Goal: Transaction & Acquisition: Purchase product/service

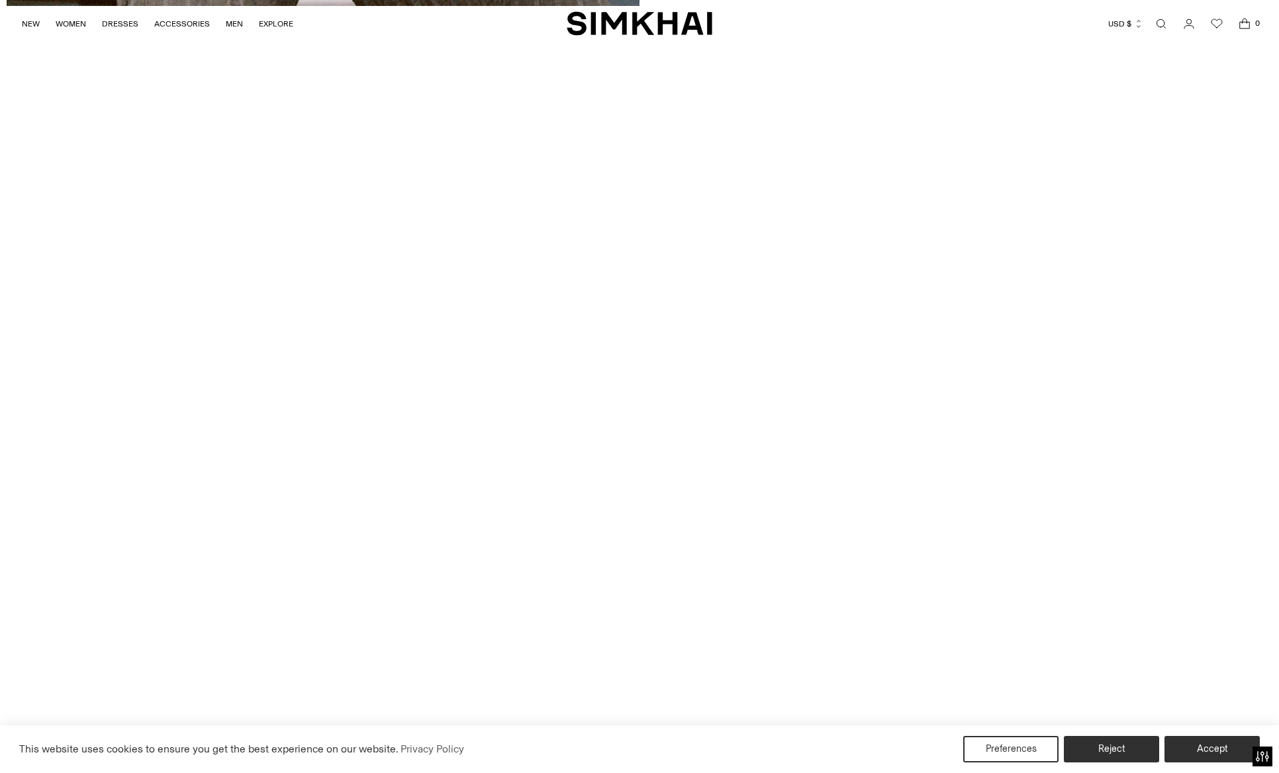
scroll to position [4446, 0]
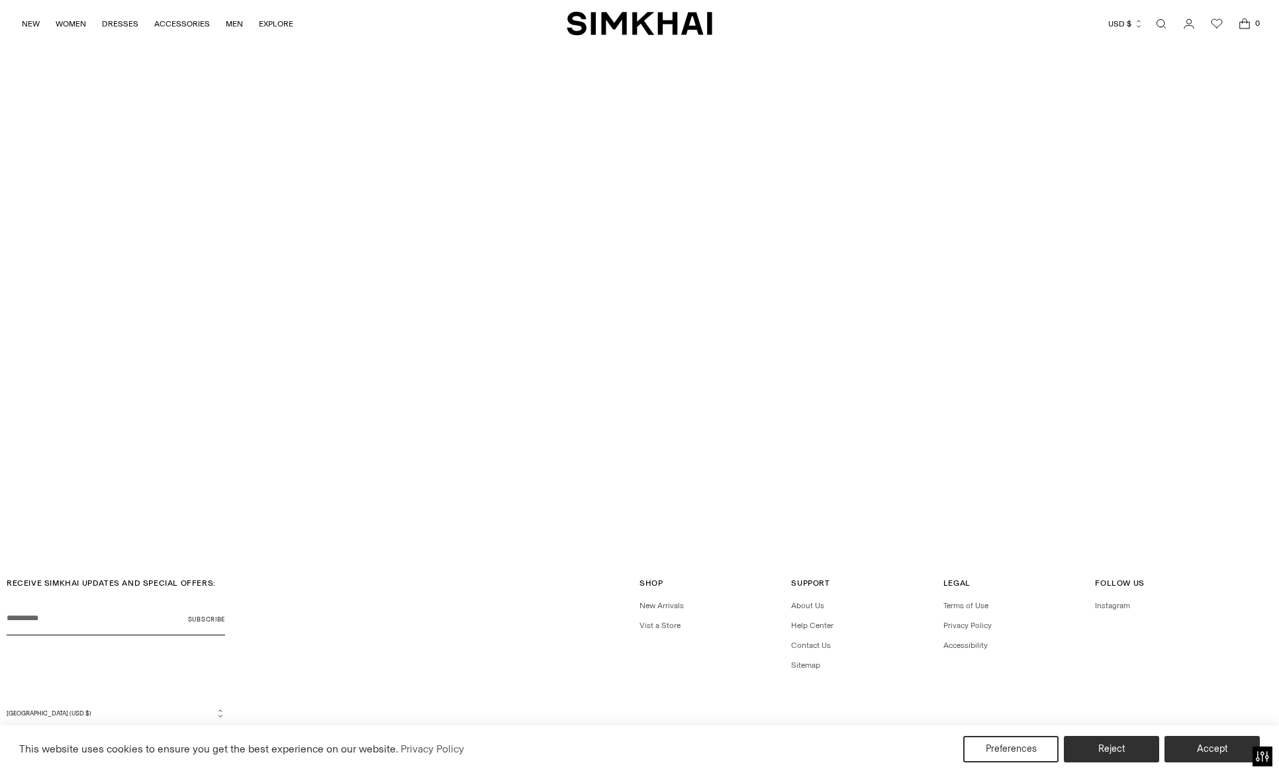
click at [650, 502] on span "SPRING 2026 SHOW" at bounding box center [640, 503] width 76 height 9
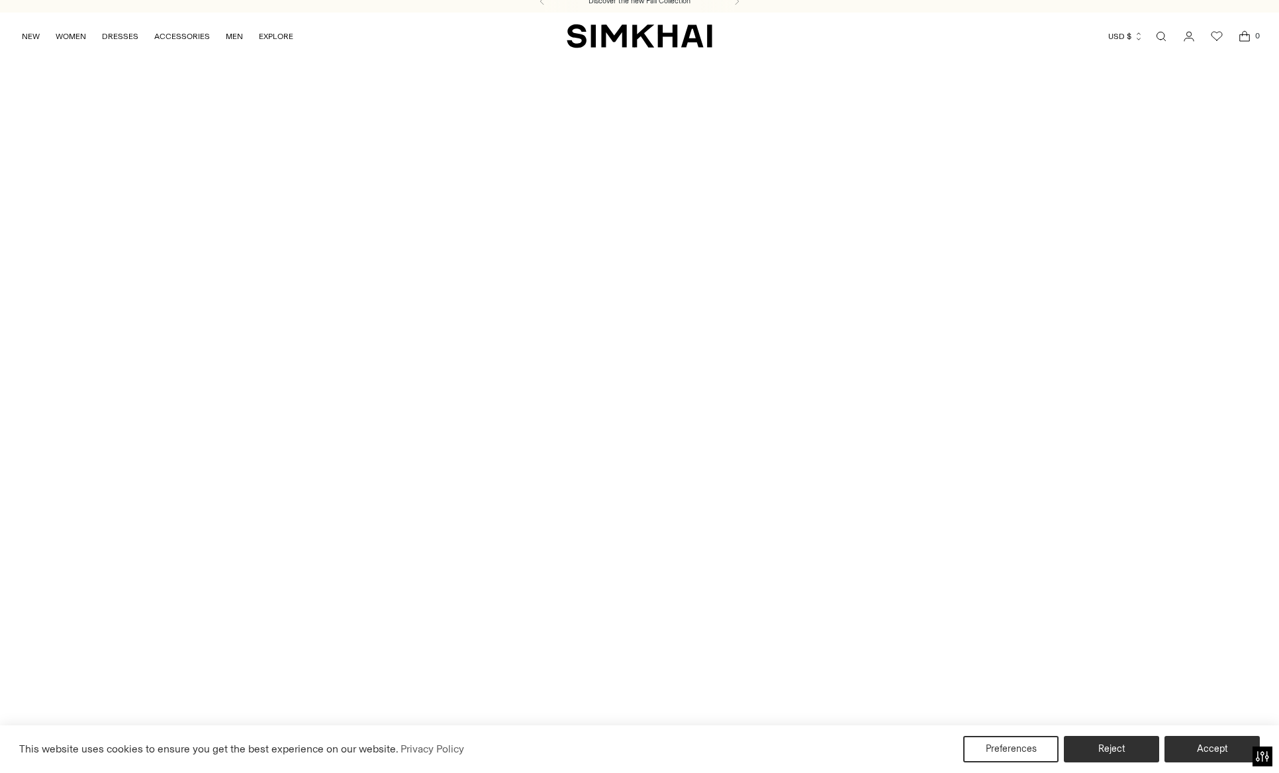
scroll to position [35, 0]
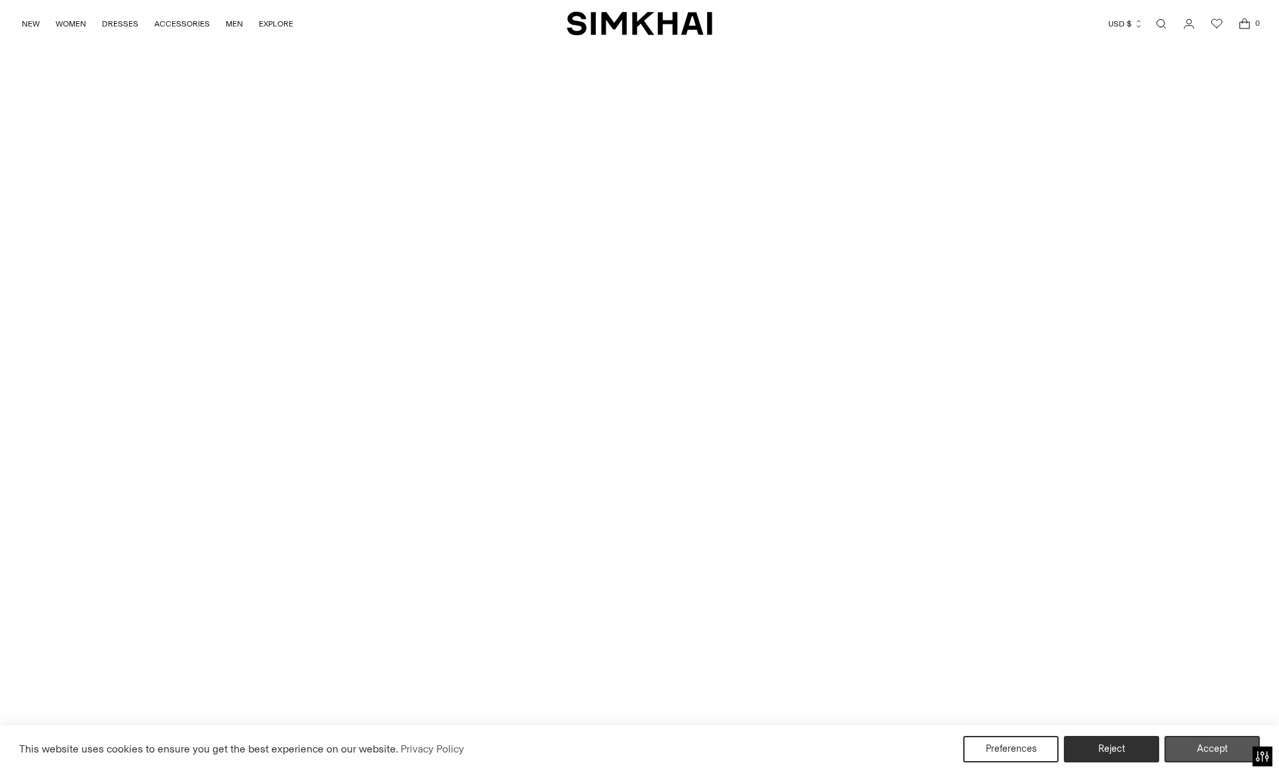
click at [1217, 746] on button "Accept" at bounding box center [1211, 749] width 95 height 26
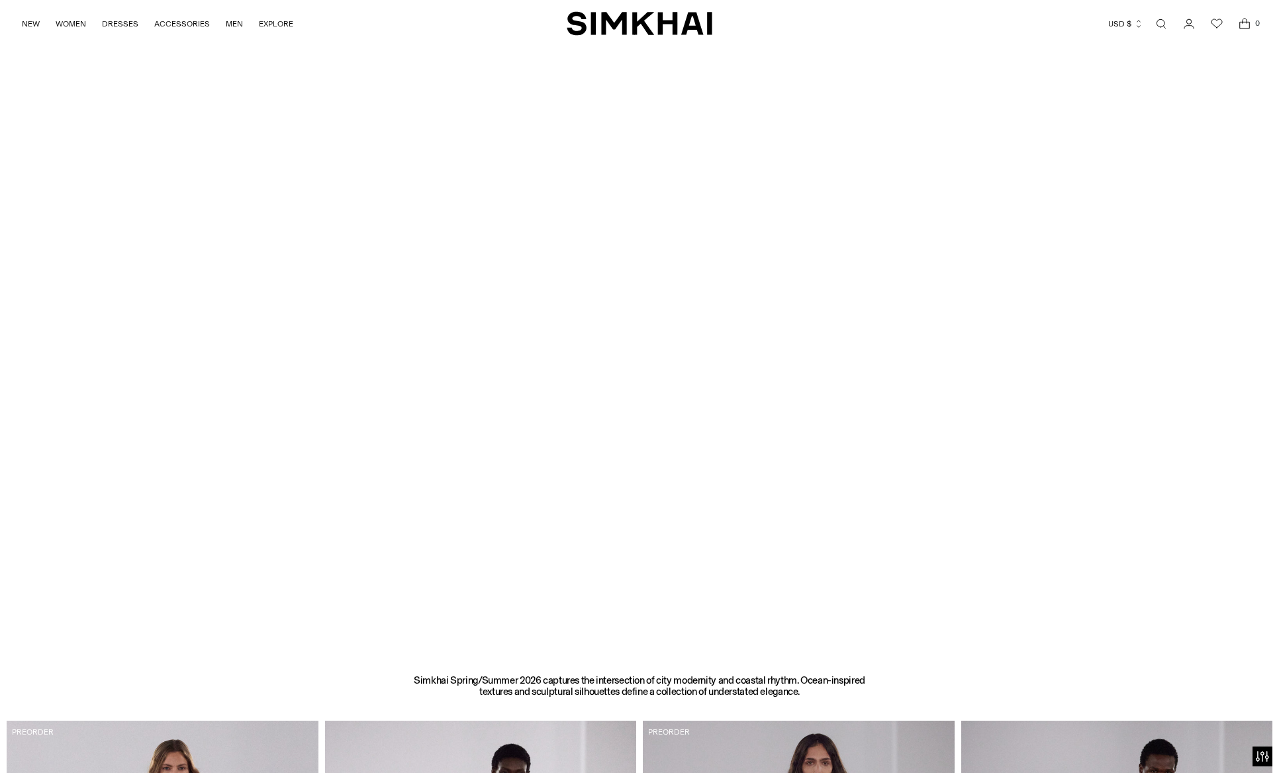
scroll to position [0, 0]
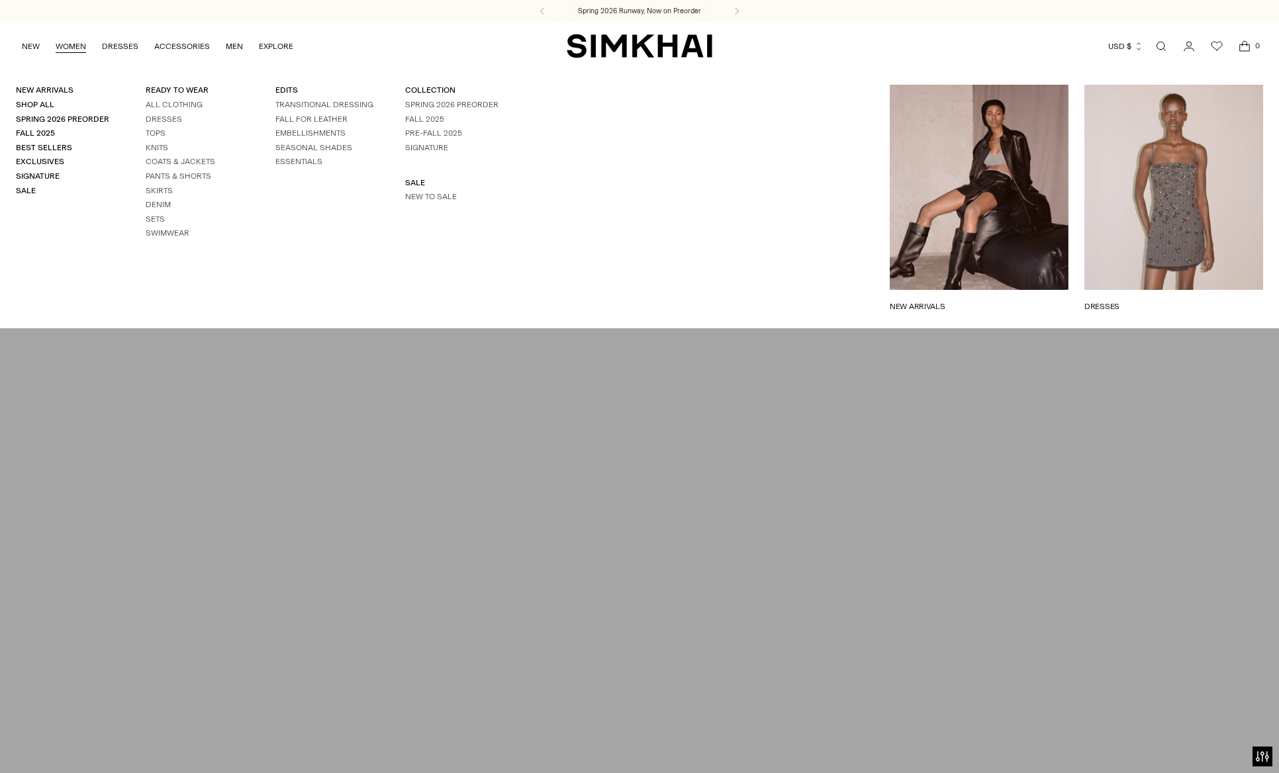
click at [72, 43] on link "WOMEN" at bounding box center [71, 46] width 30 height 29
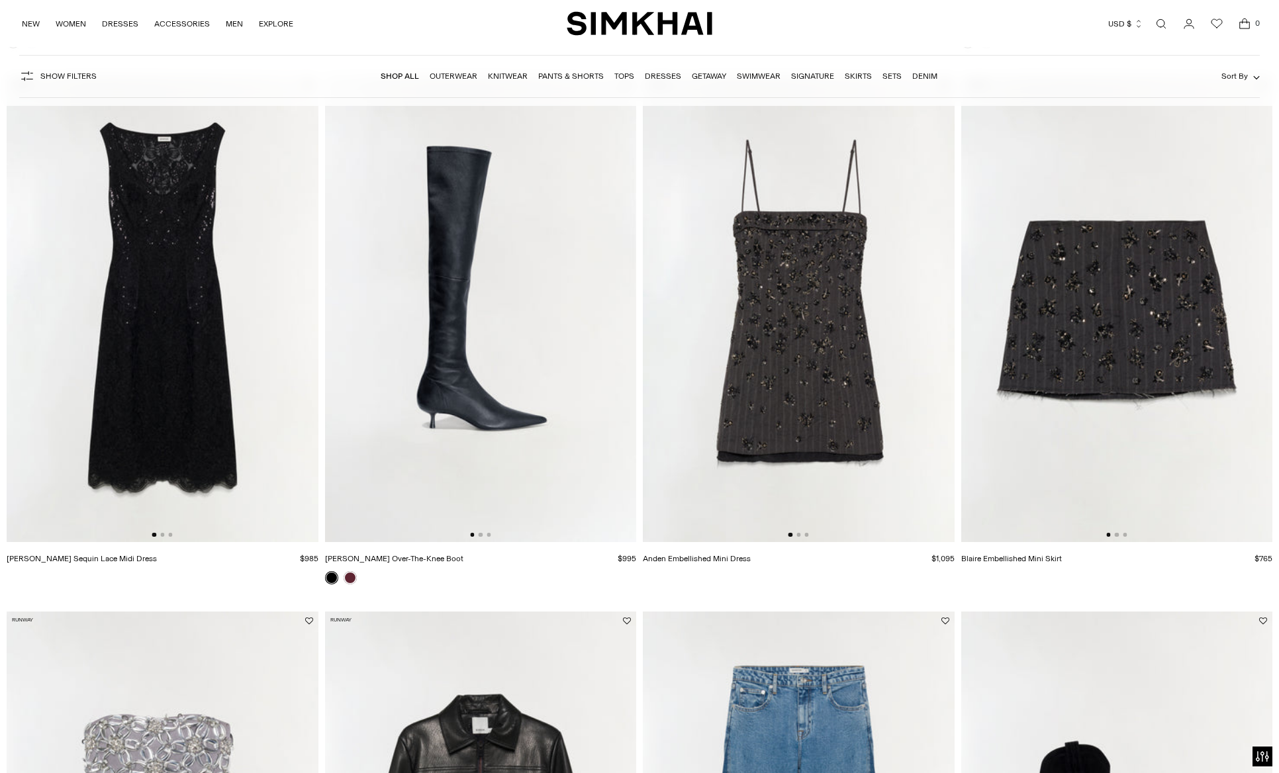
scroll to position [674, 0]
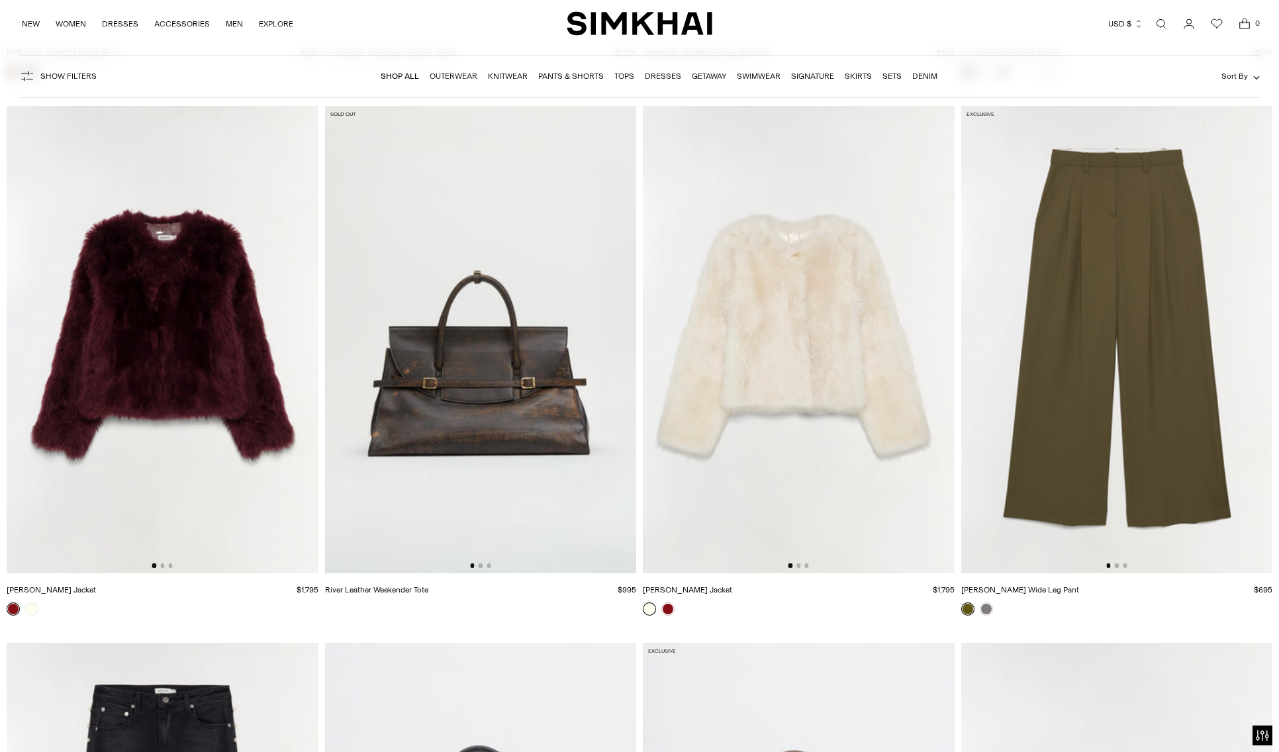
scroll to position [3944, 0]
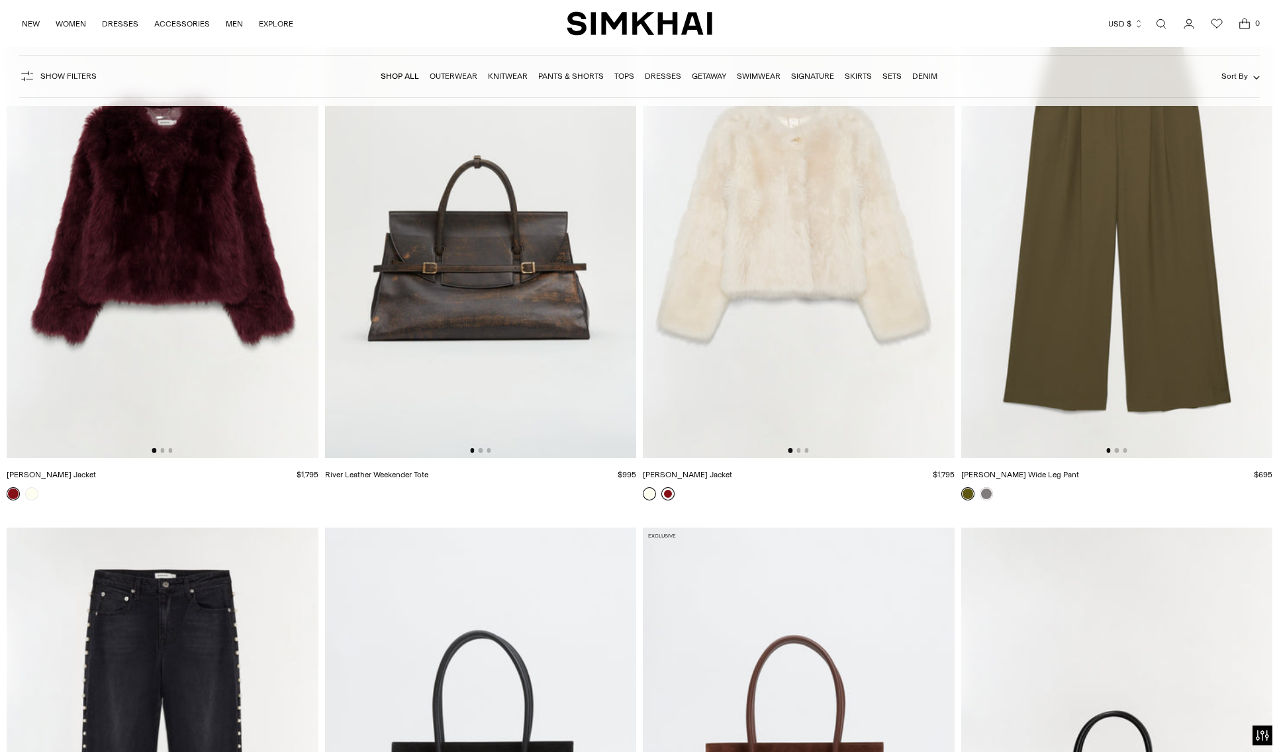
click at [669, 494] on link at bounding box center [667, 493] width 13 height 13
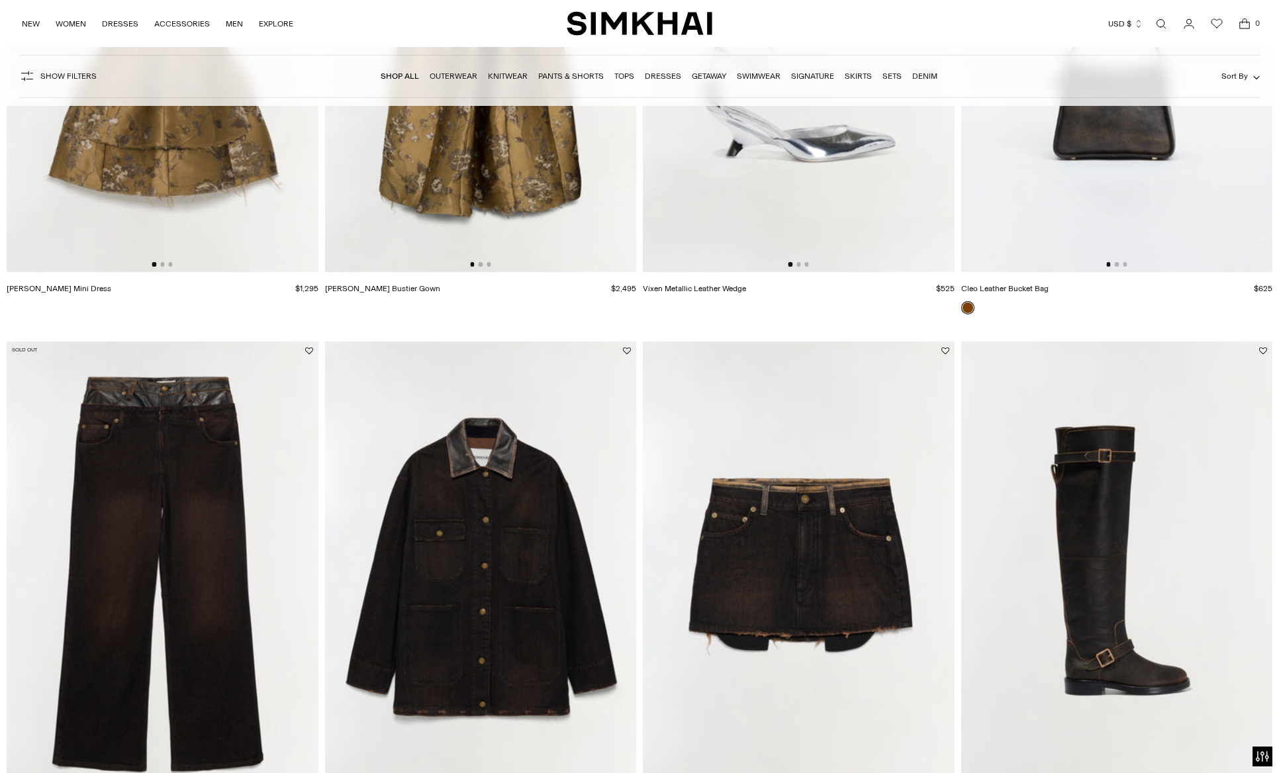
scroll to position [3093, 0]
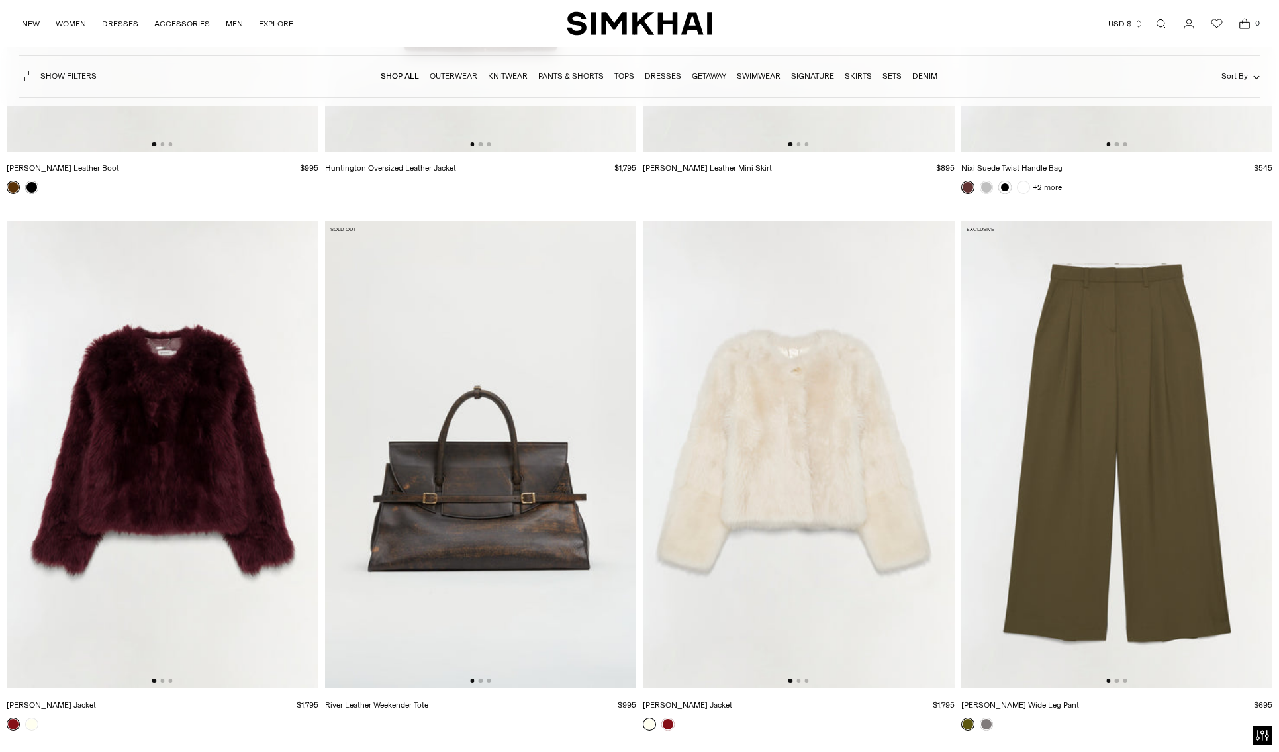
scroll to position [3974, 0]
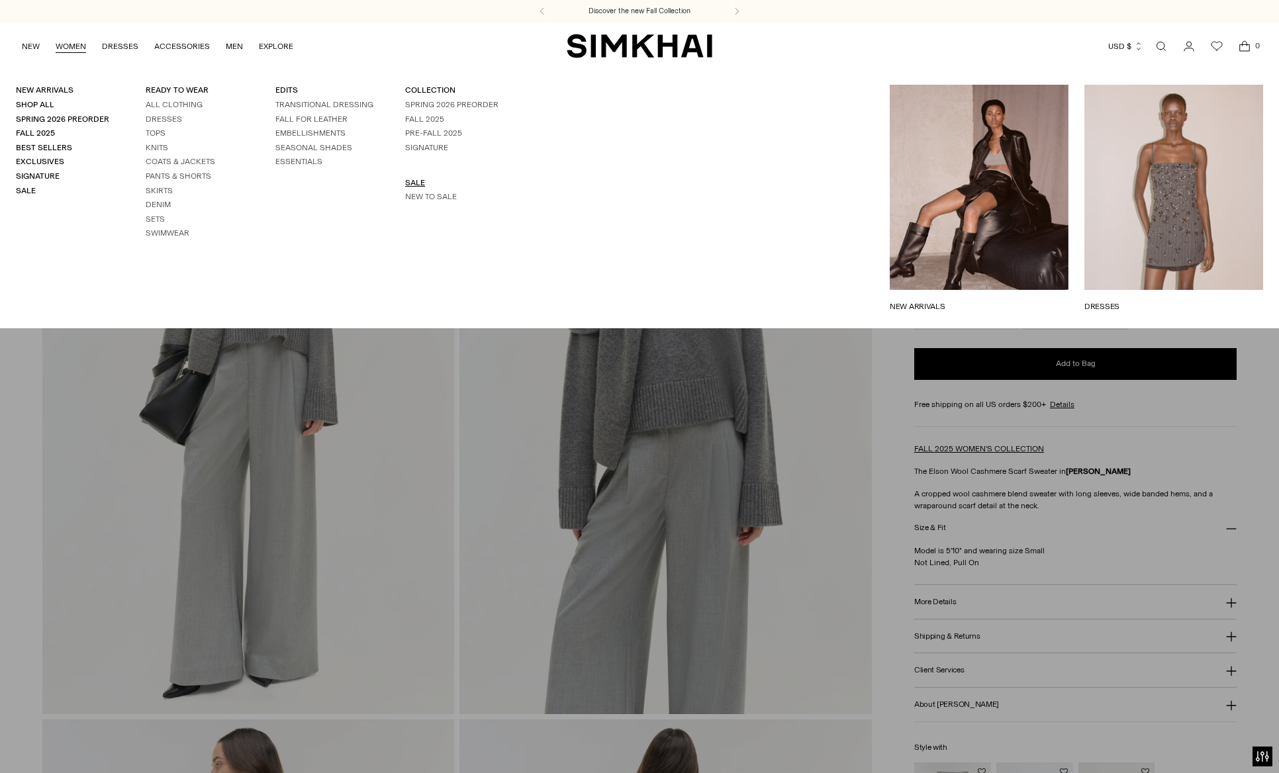
click at [406, 180] on link "SALE" at bounding box center [415, 182] width 20 height 9
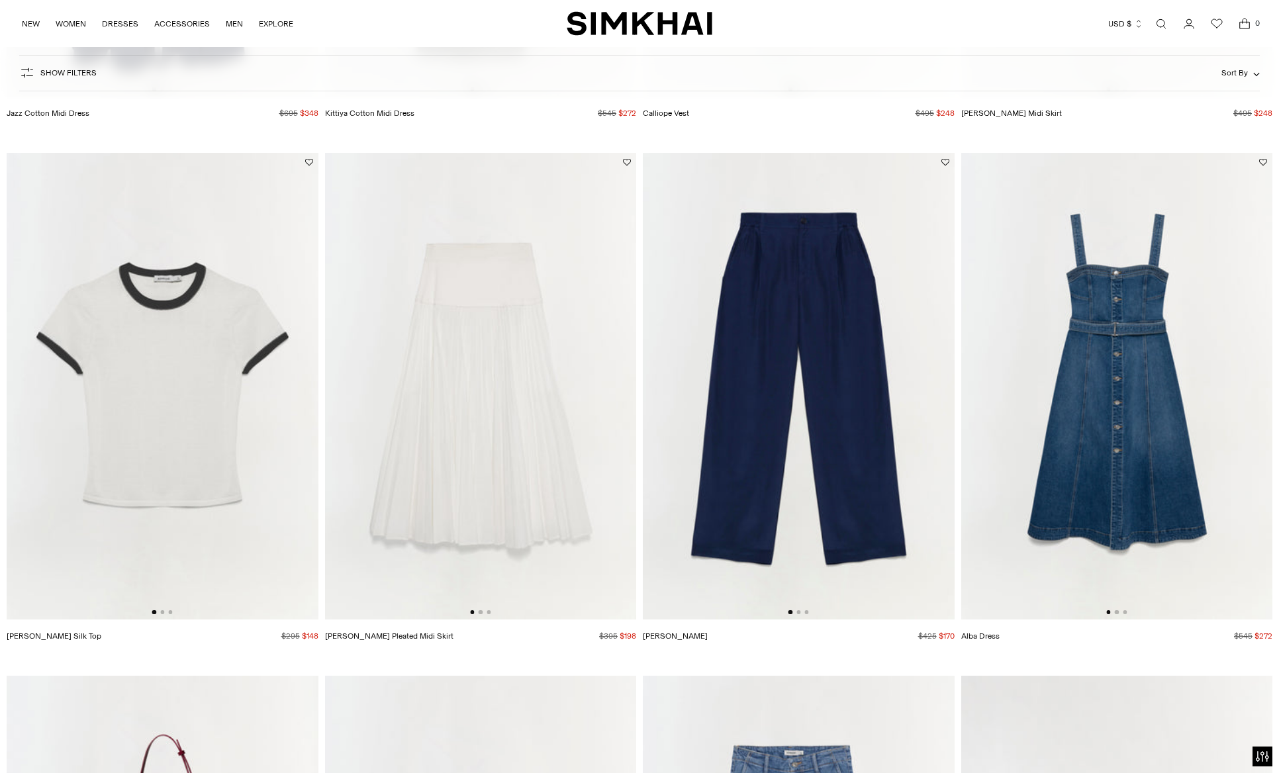
scroll to position [2748, 0]
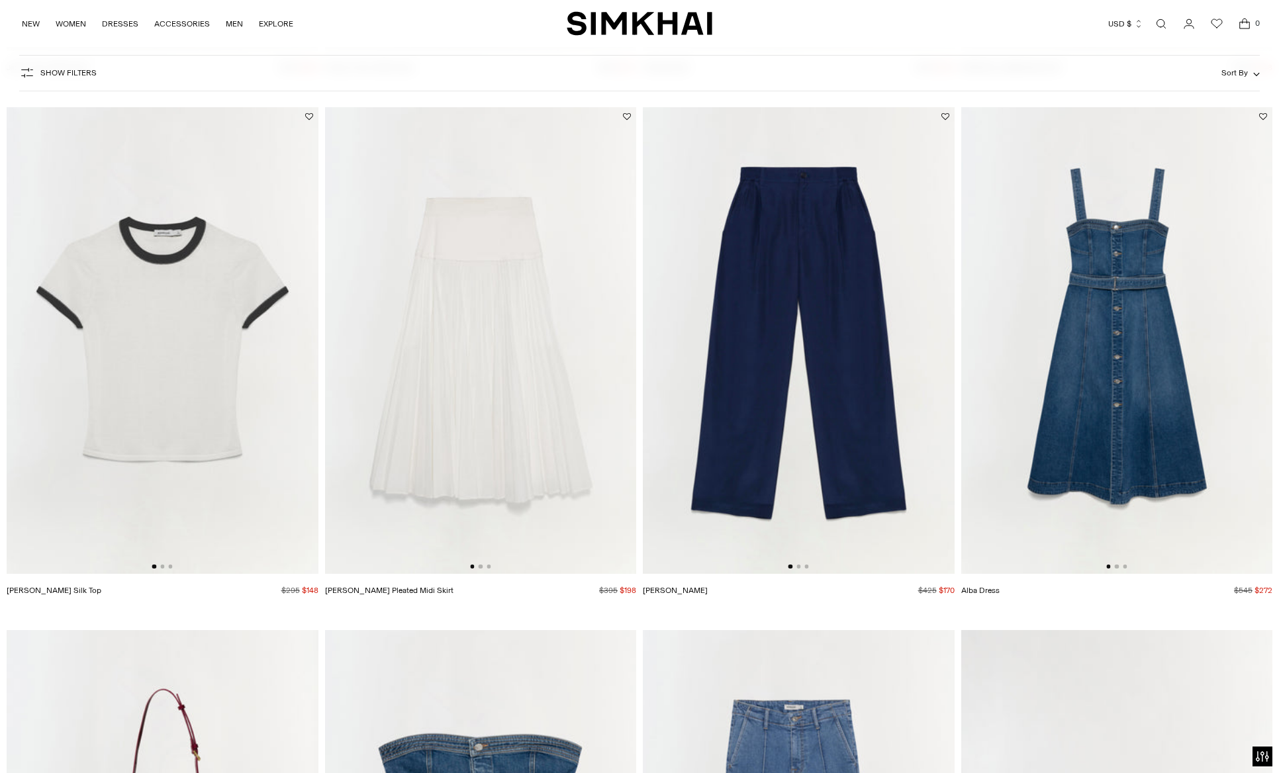
click at [179, 326] on img at bounding box center [163, 340] width 312 height 467
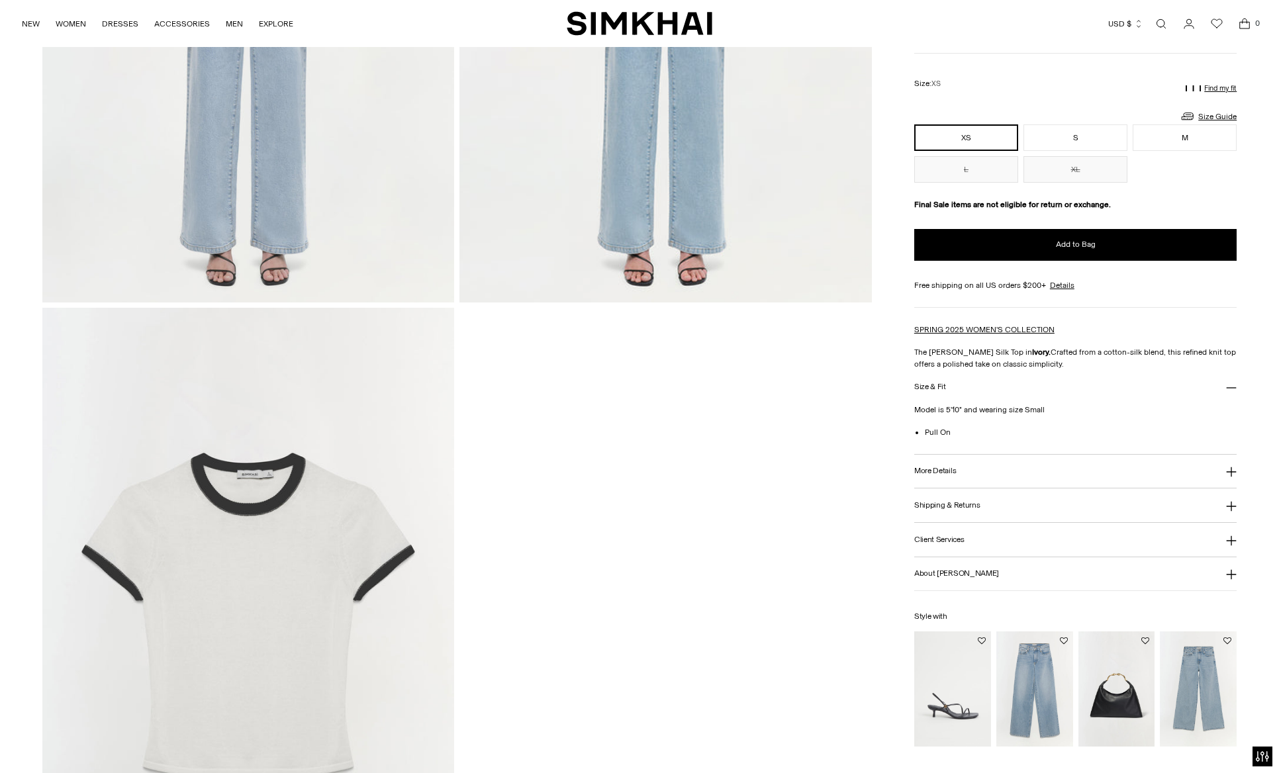
scroll to position [1893, 0]
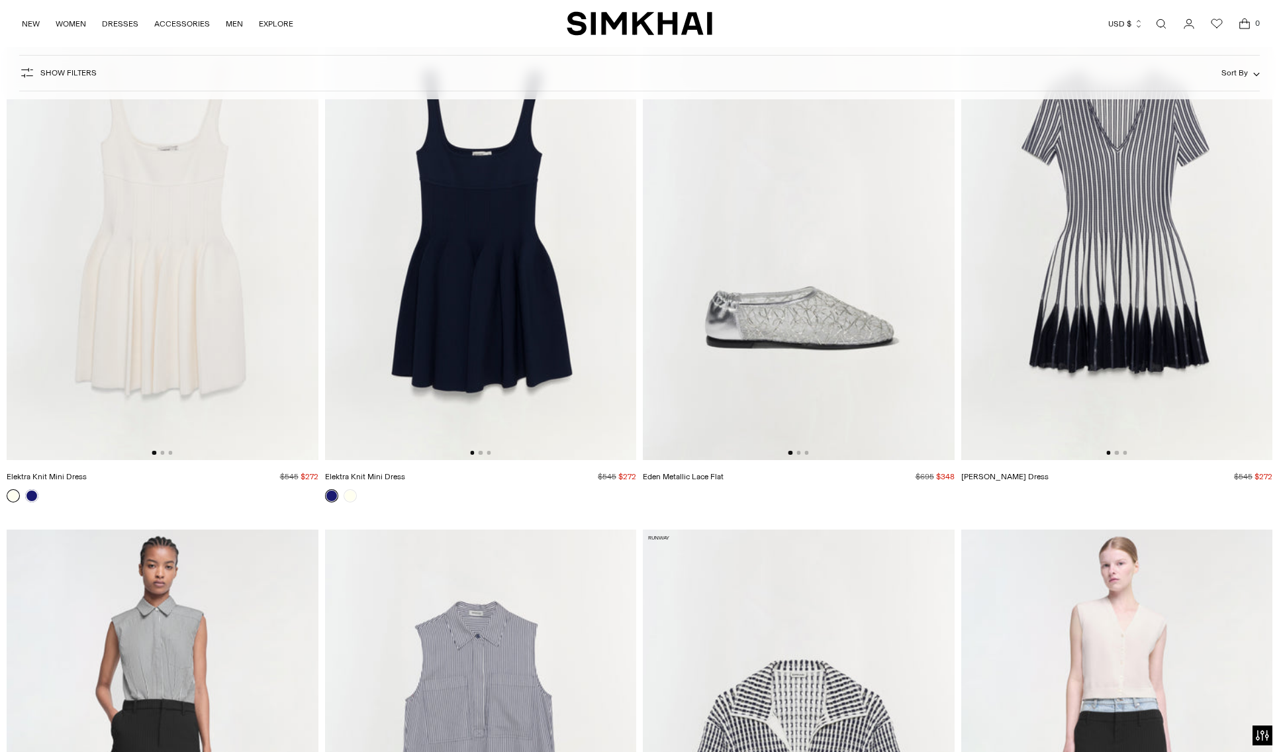
scroll to position [5127, 0]
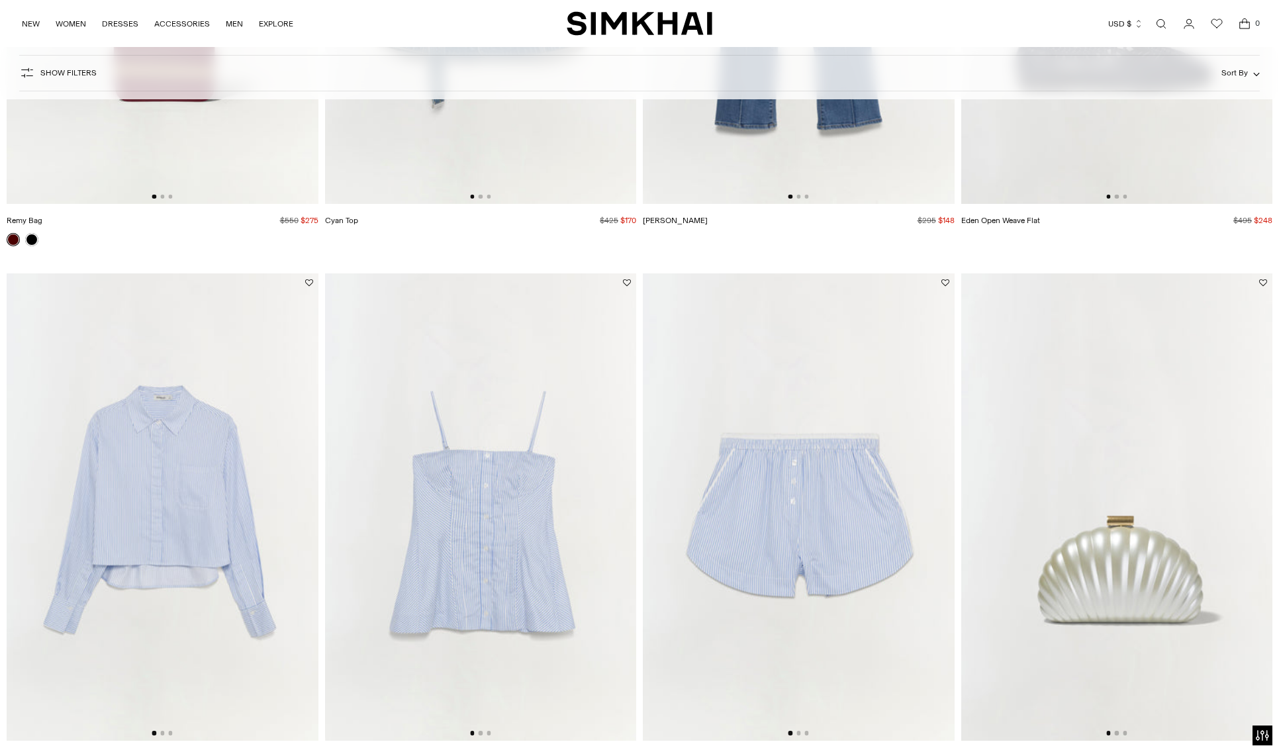
scroll to position [4231, 0]
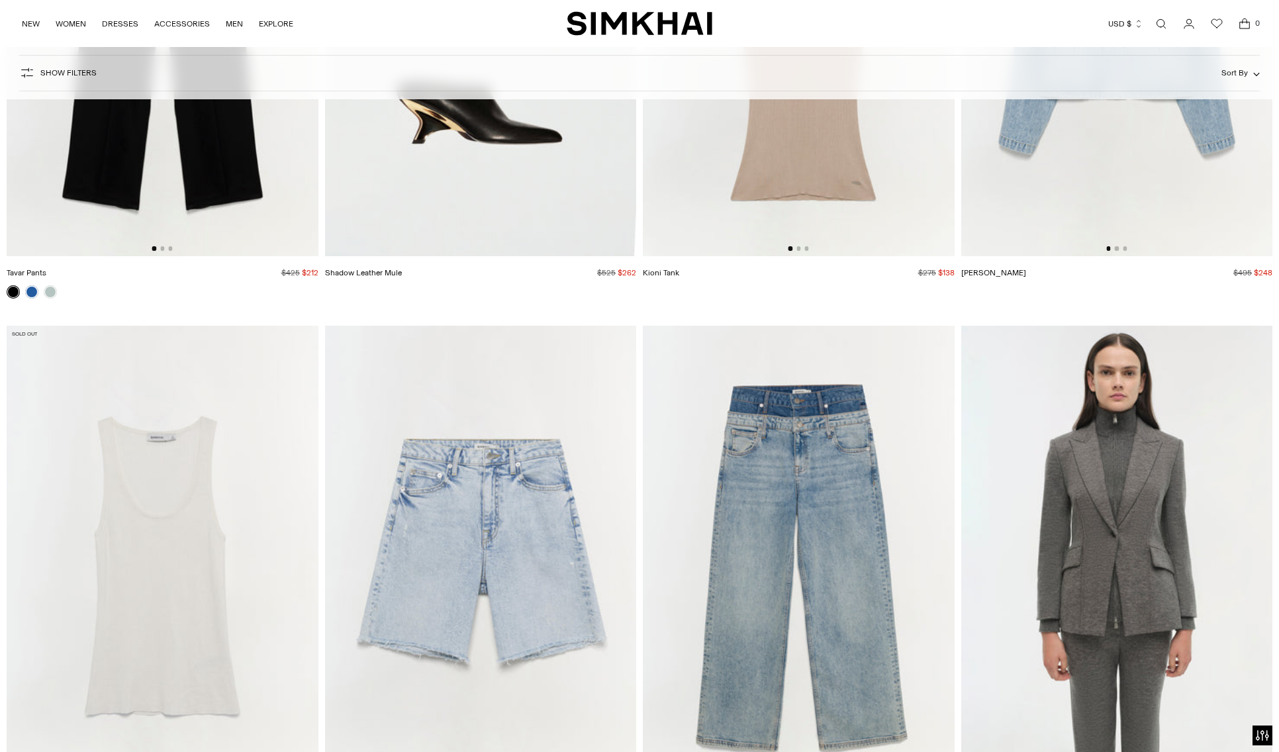
scroll to position [21266, 0]
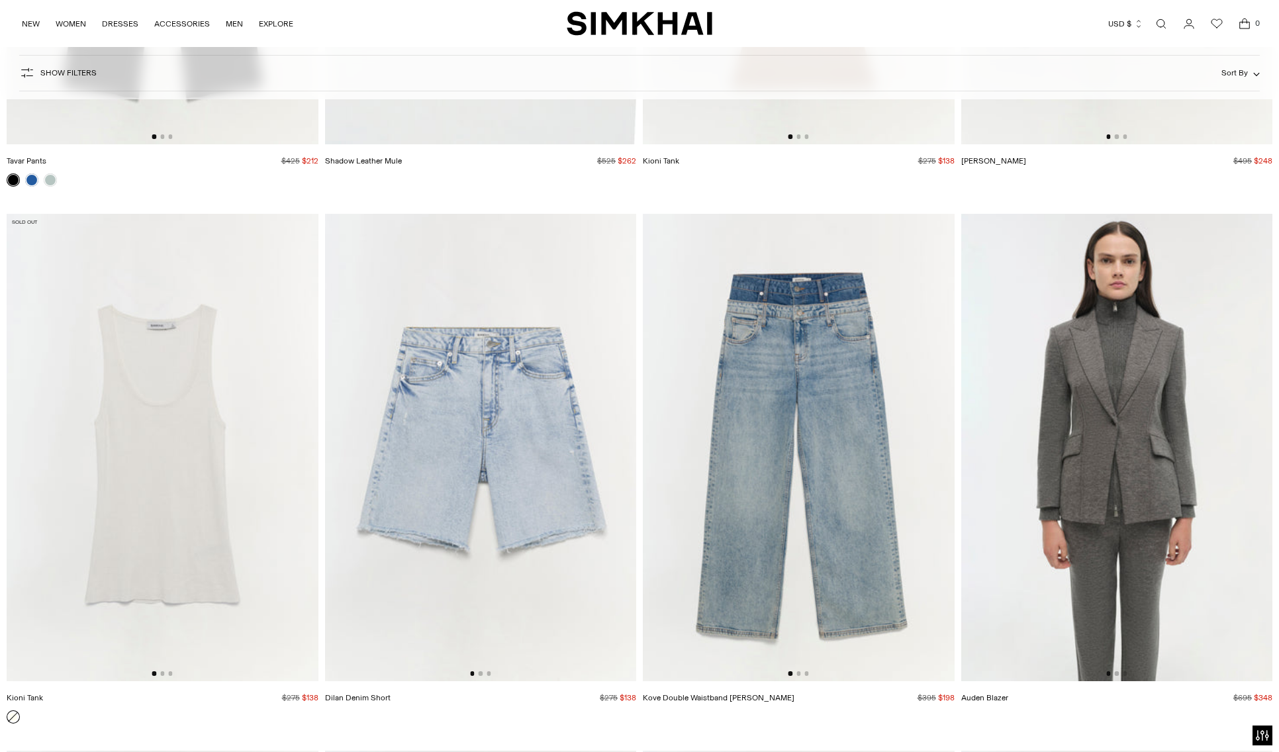
click at [830, 395] on img at bounding box center [799, 447] width 312 height 467
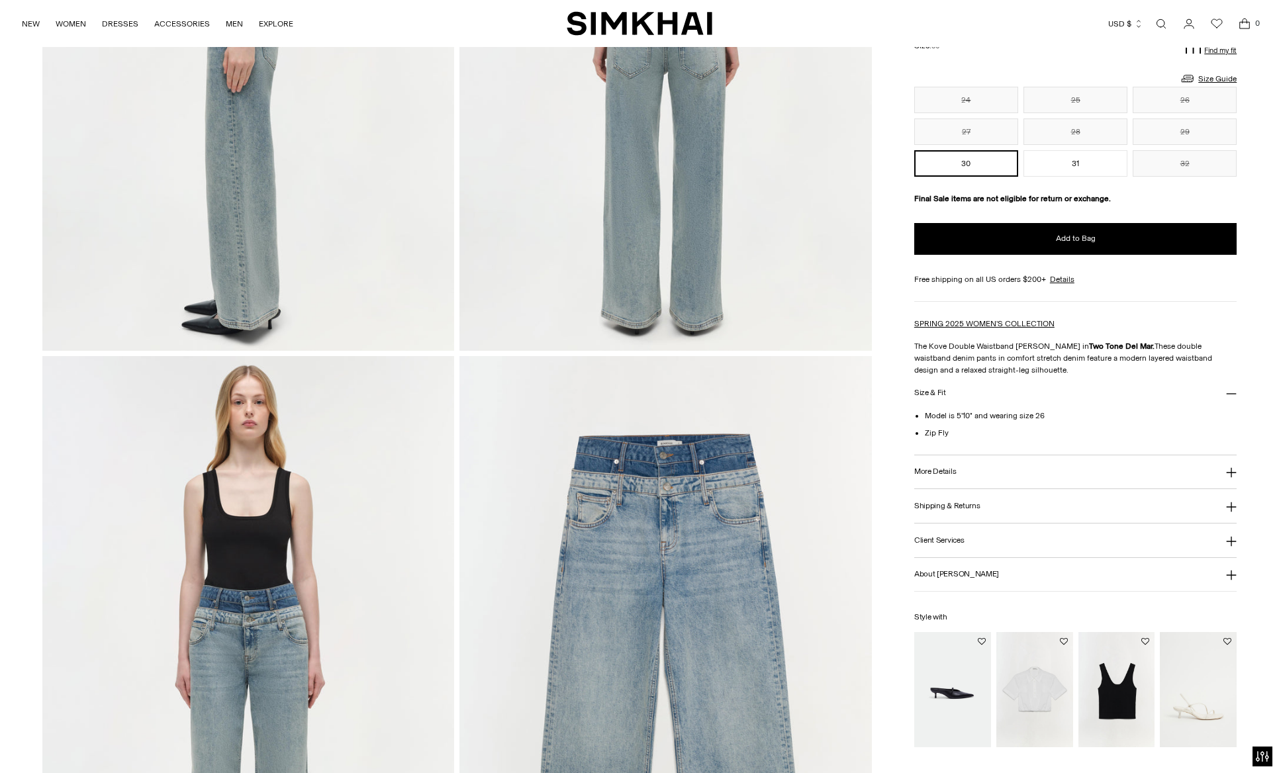
scroll to position [1040, 0]
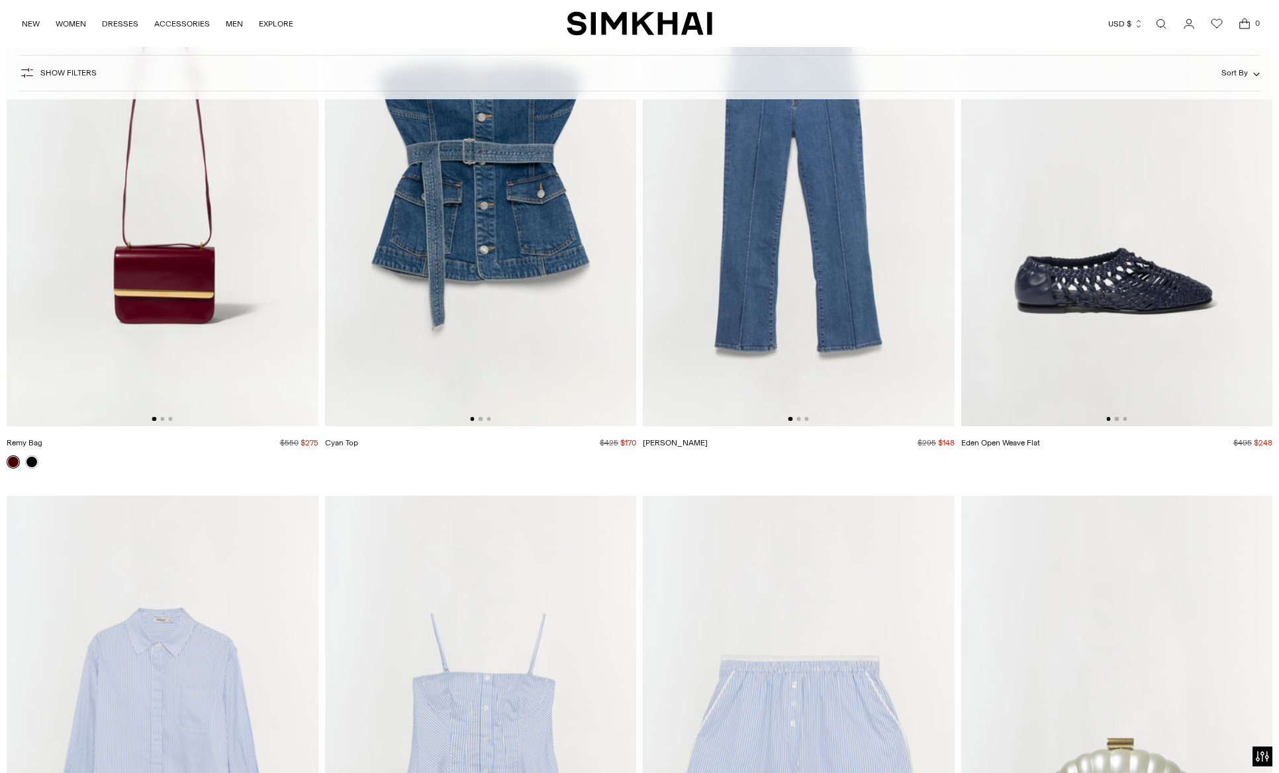
scroll to position [3617, 0]
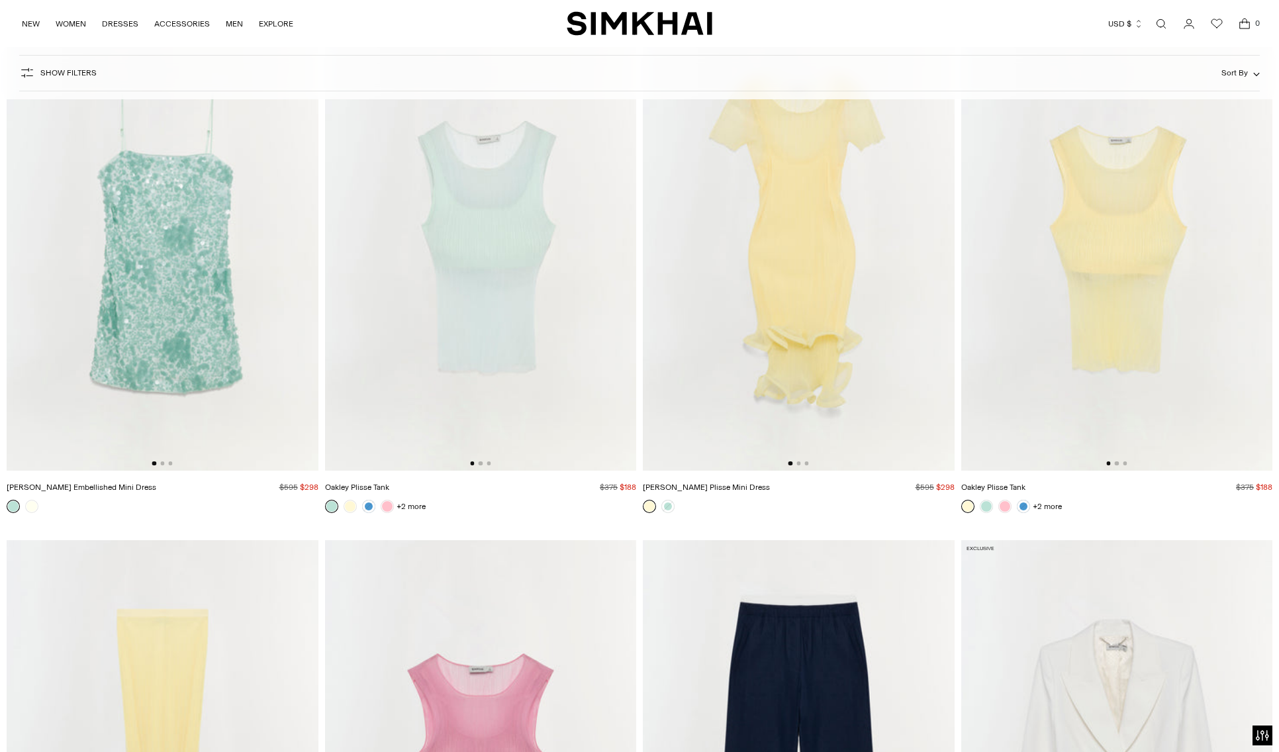
scroll to position [19020, 0]
